Goal: Find specific page/section: Find specific page/section

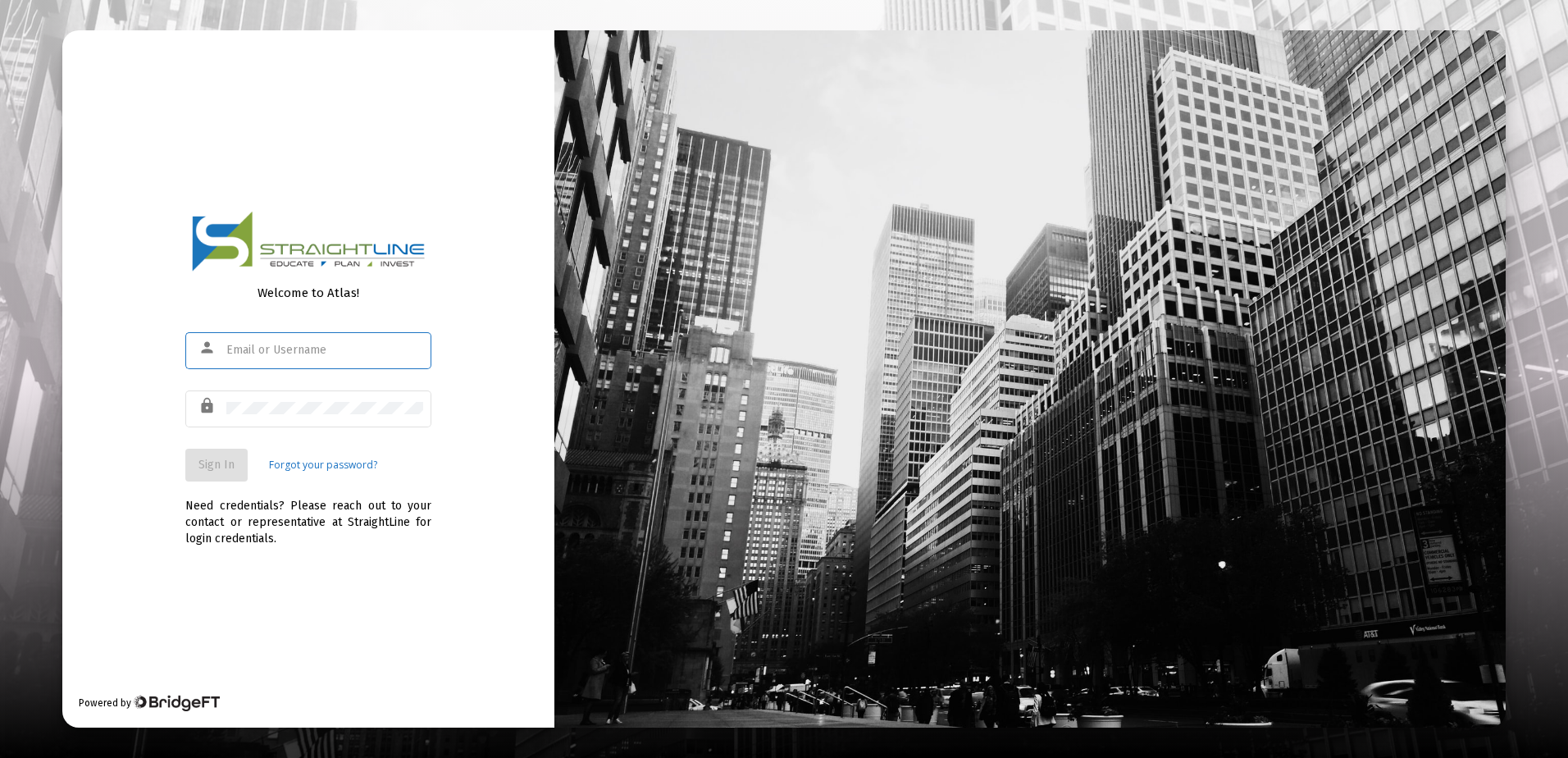
type input "[EMAIL_ADDRESS][DOMAIN_NAME]"
click at [223, 464] on span "Sign In" at bounding box center [217, 464] width 36 height 14
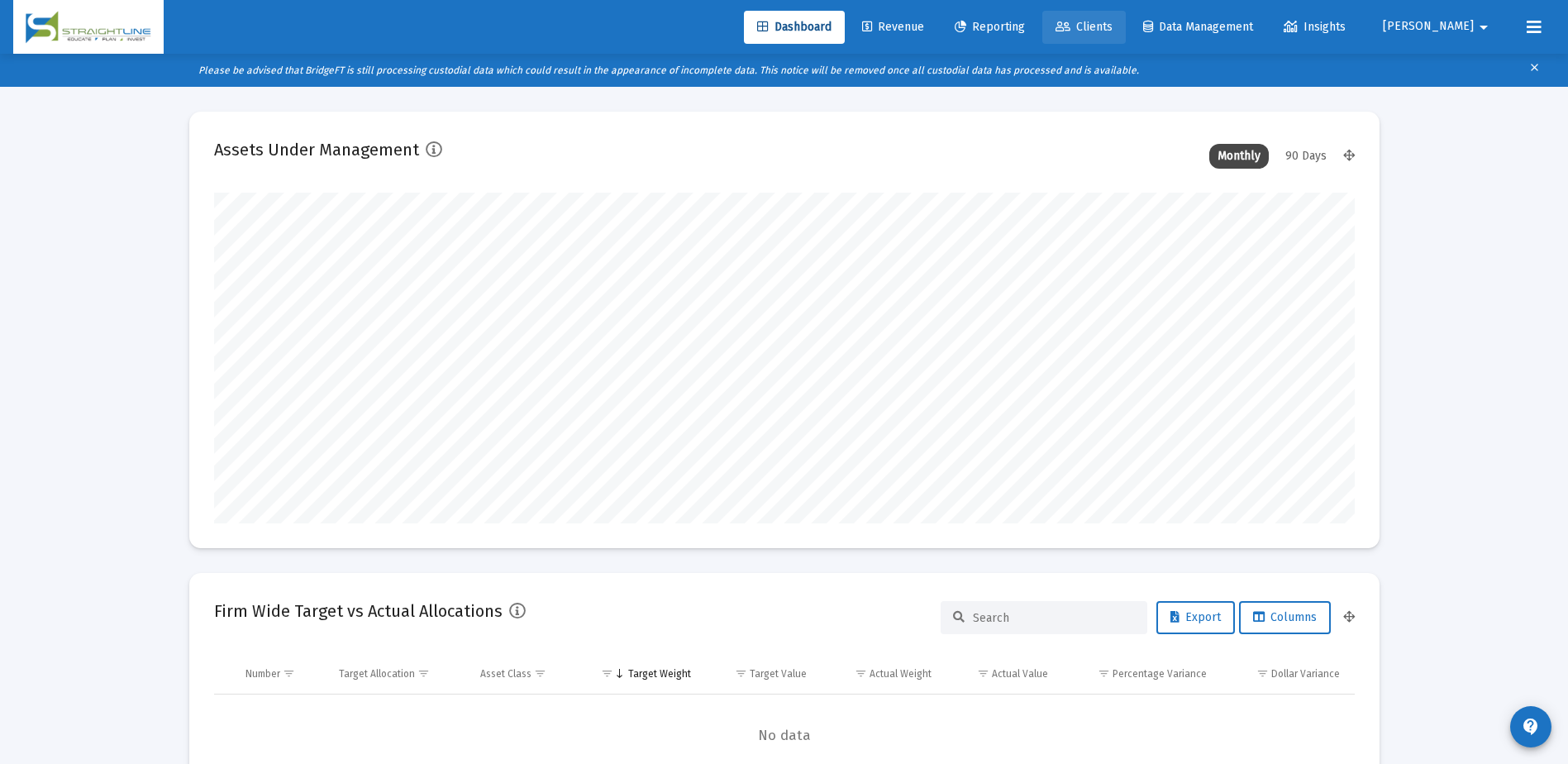
click at [1112, 30] on span "Clients" at bounding box center [1084, 27] width 57 height 14
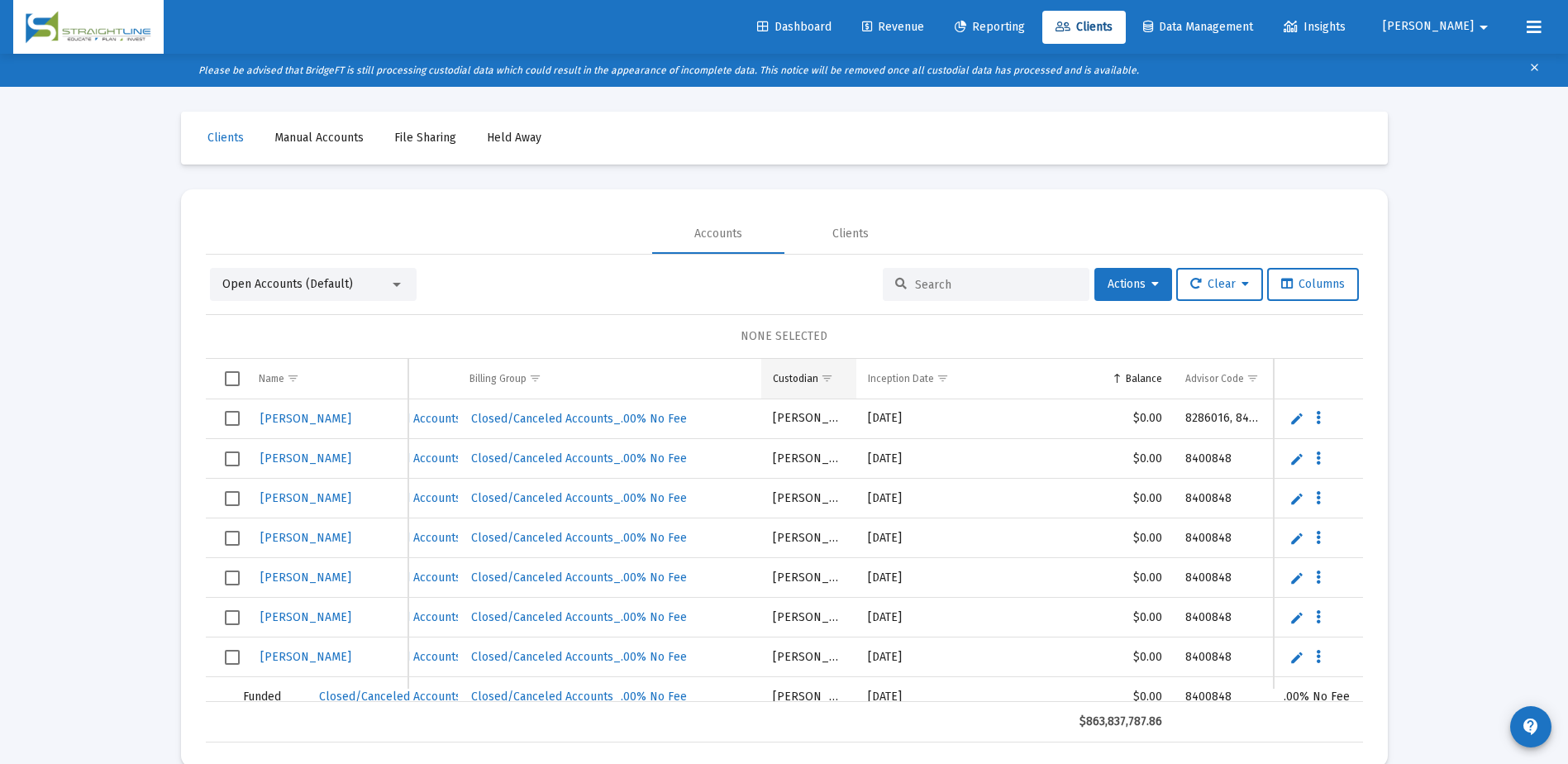
click at [821, 380] on span "Show filter options for column 'Custodian'" at bounding box center [827, 379] width 13 height 13
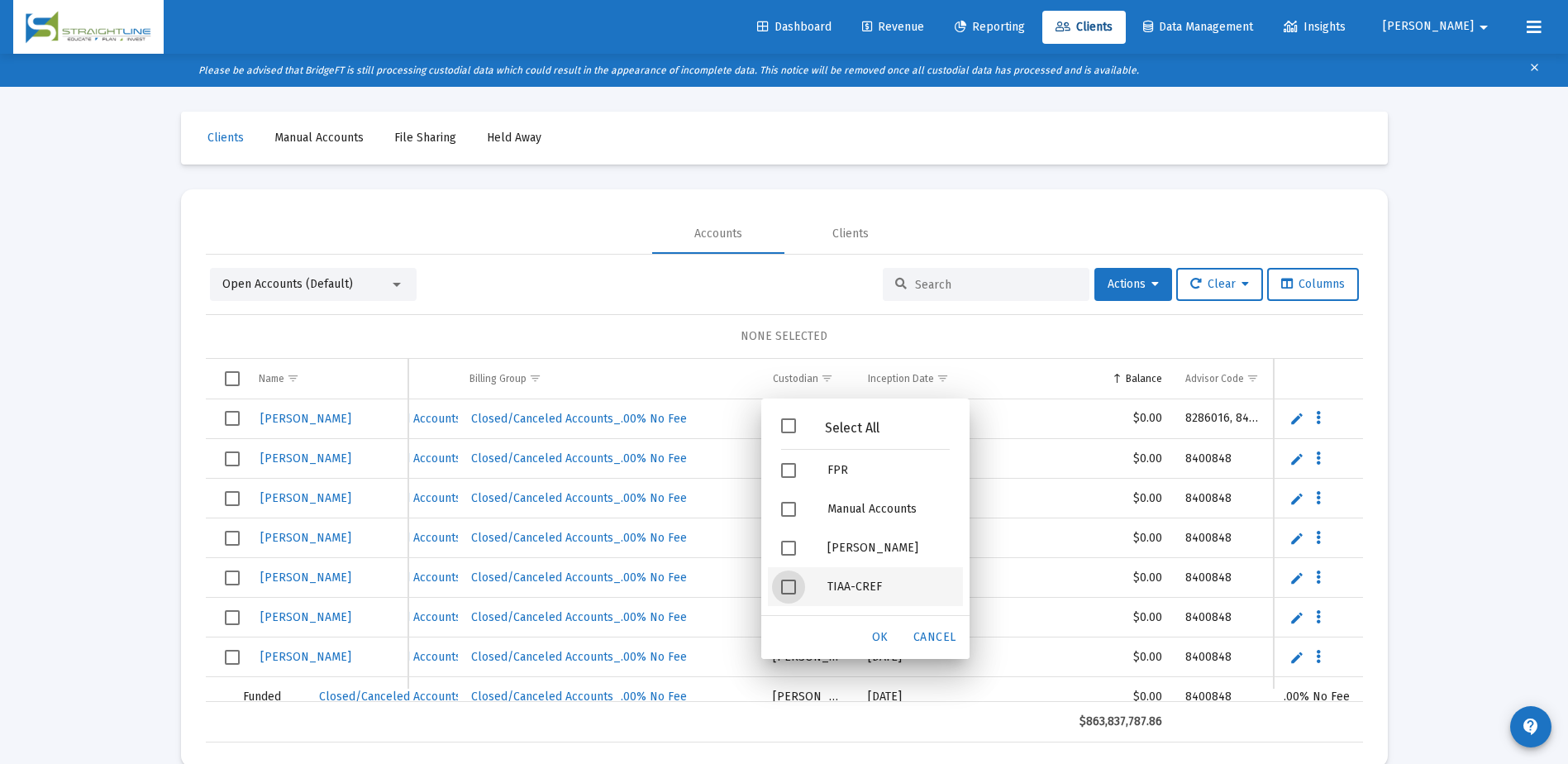
click at [789, 582] on span "Filter options" at bounding box center [789, 586] width 15 height 15
click at [885, 637] on span "OK" at bounding box center [880, 637] width 16 height 14
